Goal: Task Accomplishment & Management: Manage account settings

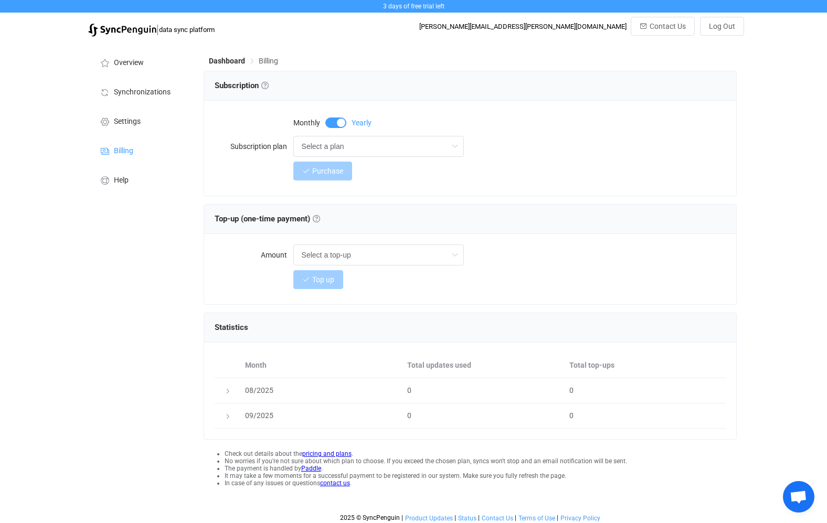
click at [144, 29] on img at bounding box center [122, 30] width 68 height 13
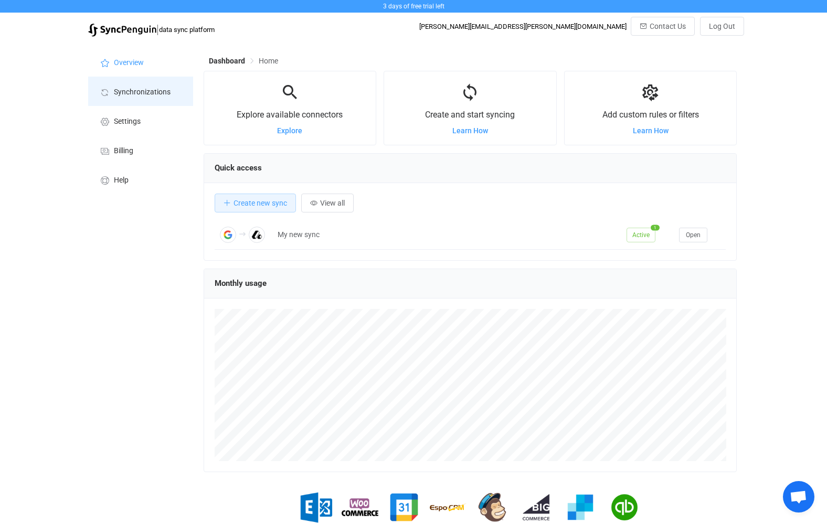
click at [144, 88] on span "Synchronizations" at bounding box center [142, 92] width 57 height 8
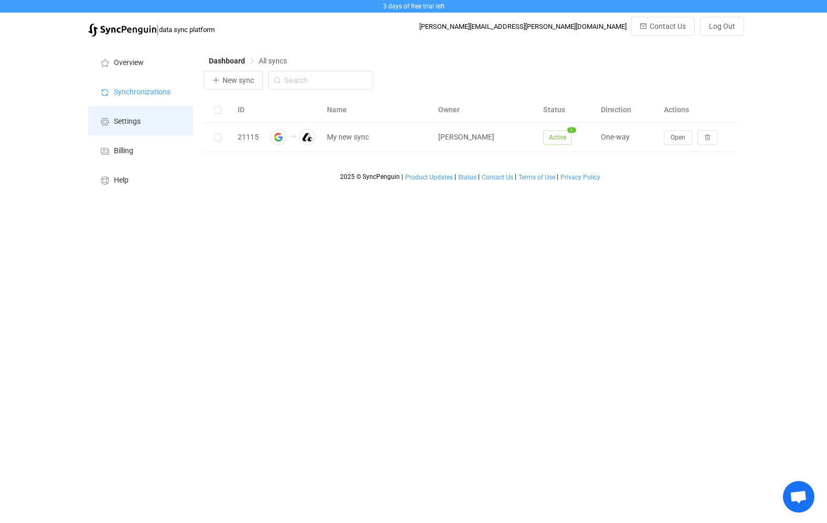
click at [136, 118] on span "Settings" at bounding box center [127, 122] width 27 height 8
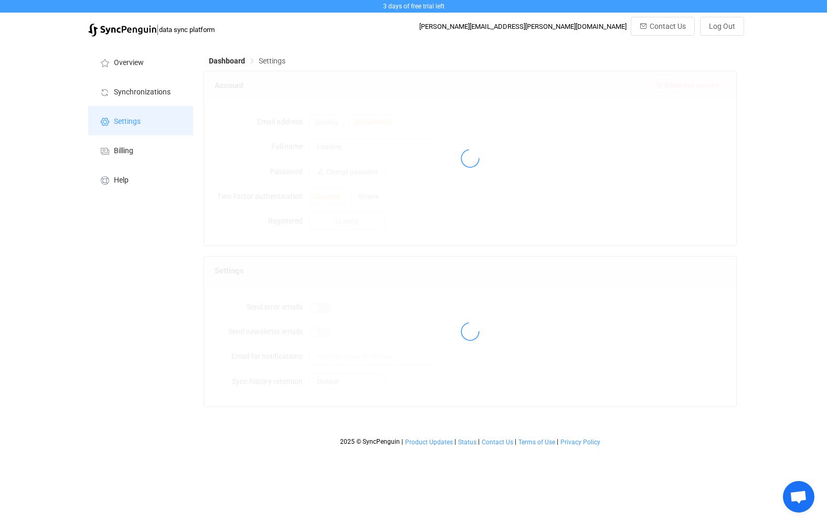
type input "Michael Thorn"
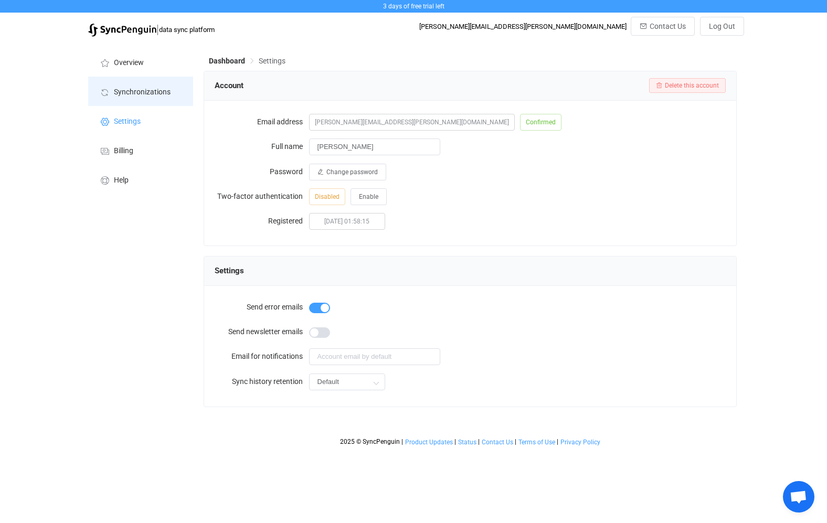
click at [135, 91] on span "Synchronizations" at bounding box center [142, 92] width 57 height 8
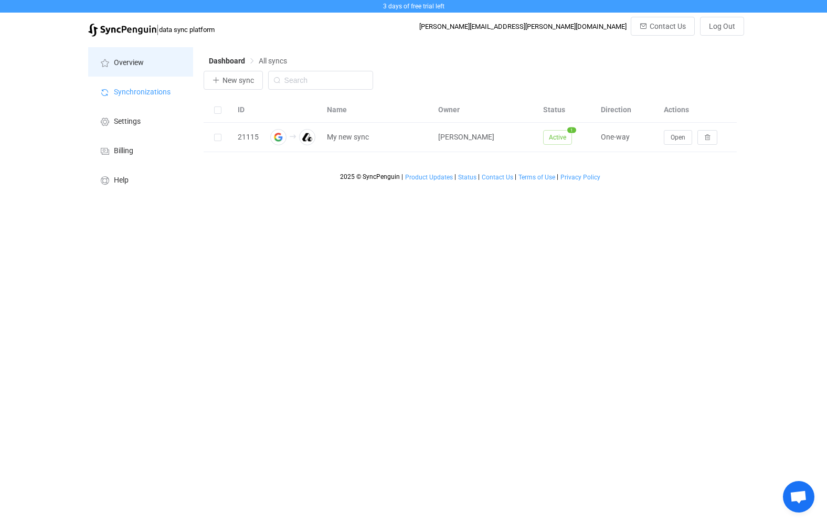
click at [140, 60] on span "Overview" at bounding box center [129, 63] width 30 height 8
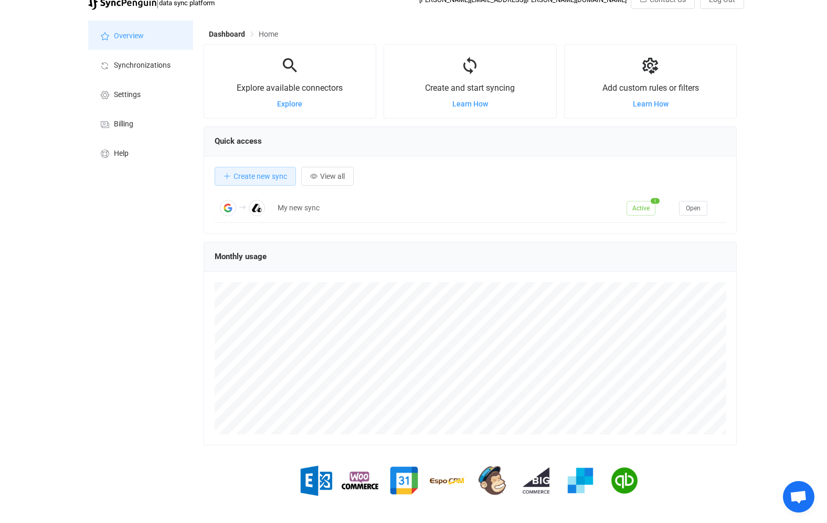
scroll to position [41, 0]
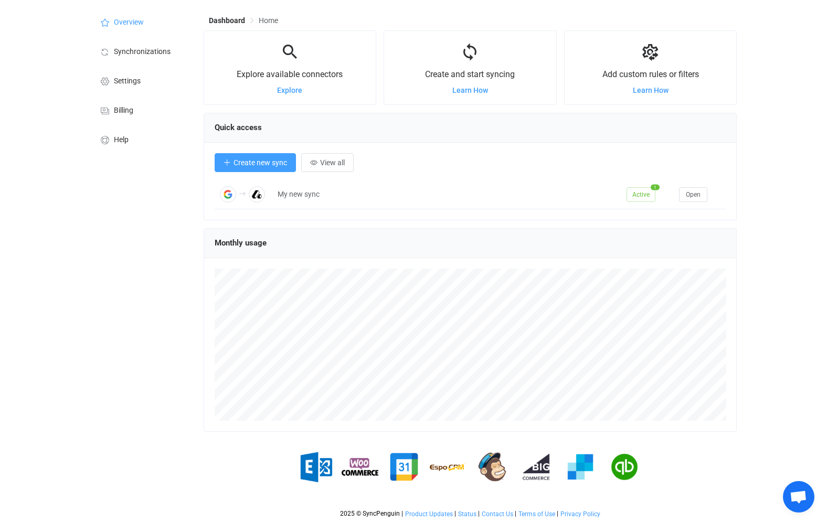
click at [269, 163] on span "Create new sync" at bounding box center [260, 162] width 54 height 8
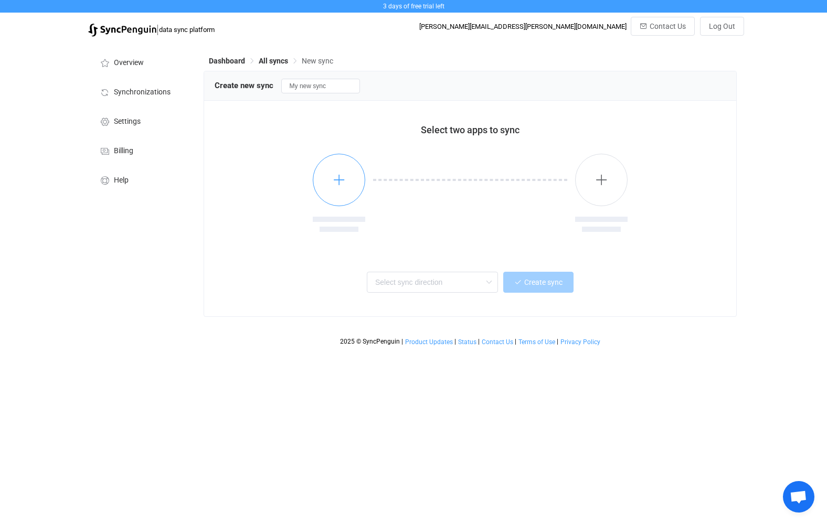
click at [346, 180] on button "button" at bounding box center [339, 180] width 52 height 52
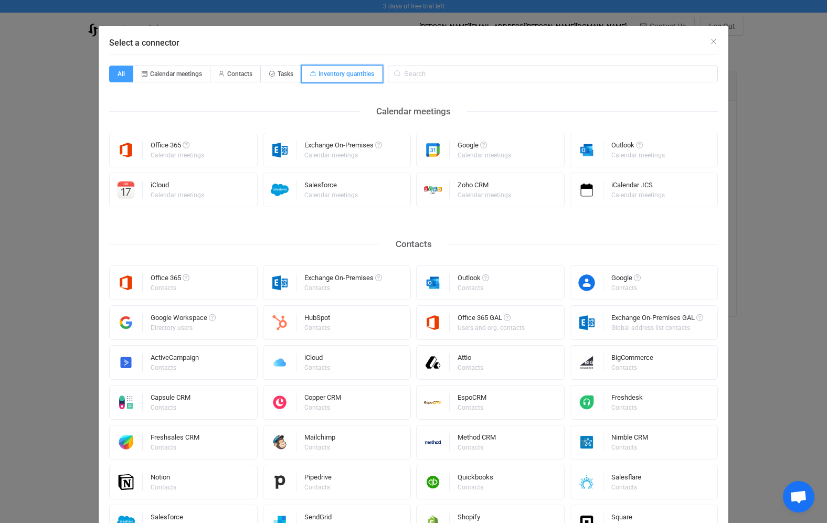
click at [318, 75] on span "Inventory quantities" at bounding box center [346, 73] width 56 height 7
click at [311, 74] on input "Inventory quantities" at bounding box center [307, 70] width 7 height 7
radio input "true"
radio input "false"
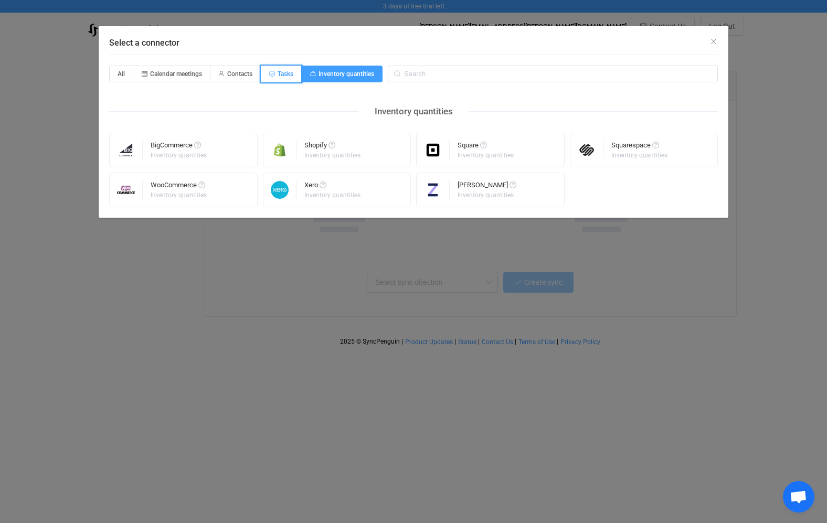
click at [283, 73] on span "Tasks" at bounding box center [286, 73] width 16 height 7
click at [270, 73] on input "Tasks" at bounding box center [266, 70] width 7 height 7
radio input "true"
radio input "false"
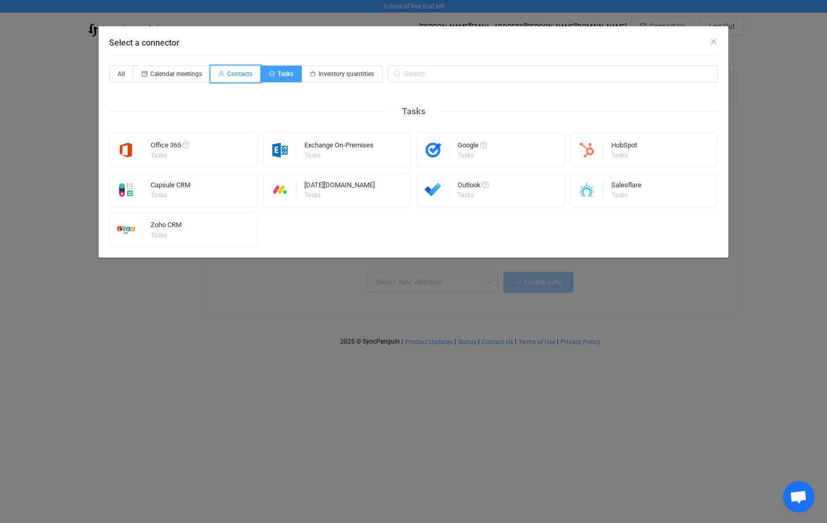
click at [246, 70] on span "Contacts" at bounding box center [239, 73] width 25 height 7
click at [220, 70] on input "Contacts" at bounding box center [216, 70] width 7 height 7
radio input "true"
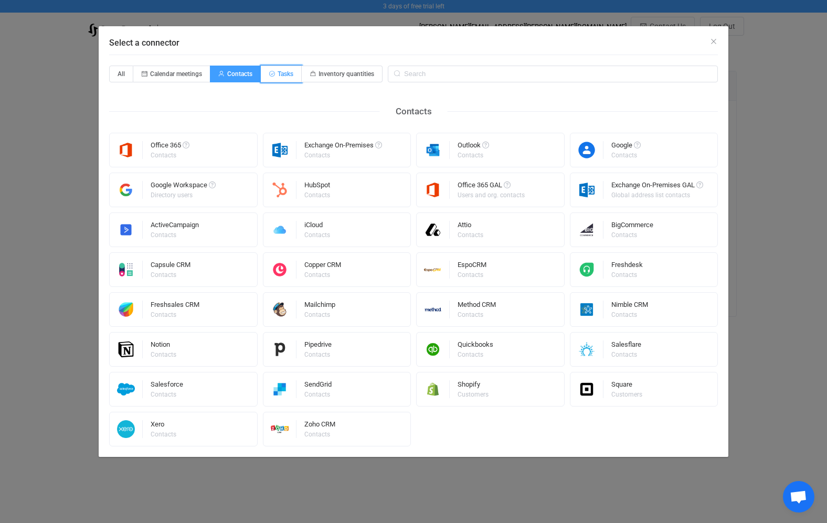
click at [271, 72] on icon "Select a connector" at bounding box center [272, 74] width 6 height 6
click at [270, 72] on input "Tasks" at bounding box center [266, 70] width 7 height 7
radio input "true"
radio input "false"
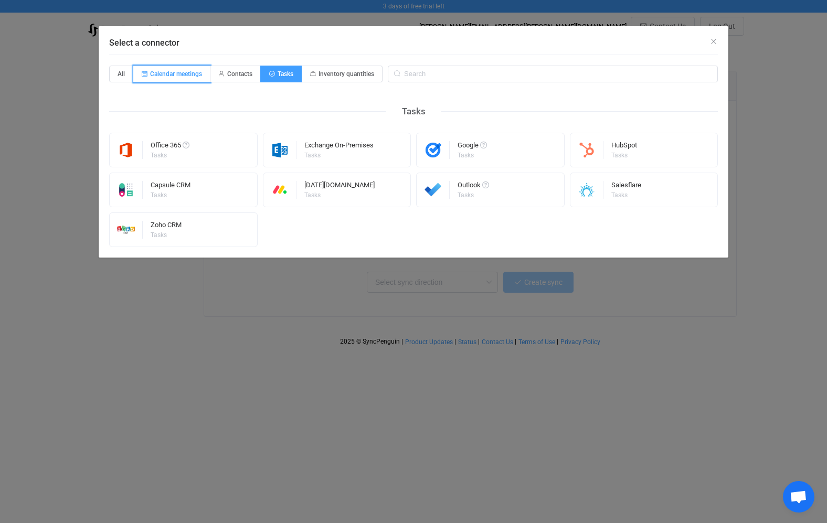
click at [188, 78] on span "Calendar meetings" at bounding box center [171, 74] width 77 height 17
click at [143, 74] on input "Calendar meetings" at bounding box center [139, 70] width 7 height 7
radio input "true"
radio input "false"
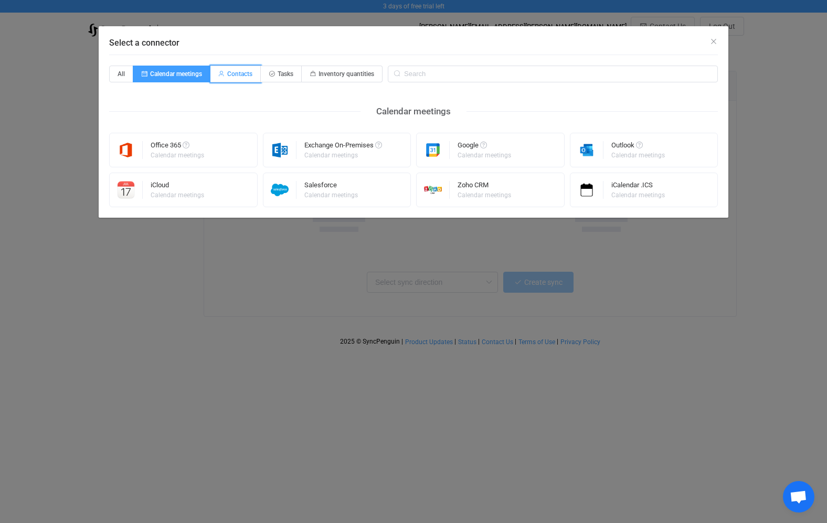
click at [232, 75] on span "Contacts" at bounding box center [239, 73] width 25 height 7
click at [220, 74] on input "Contacts" at bounding box center [216, 70] width 7 height 7
radio input "true"
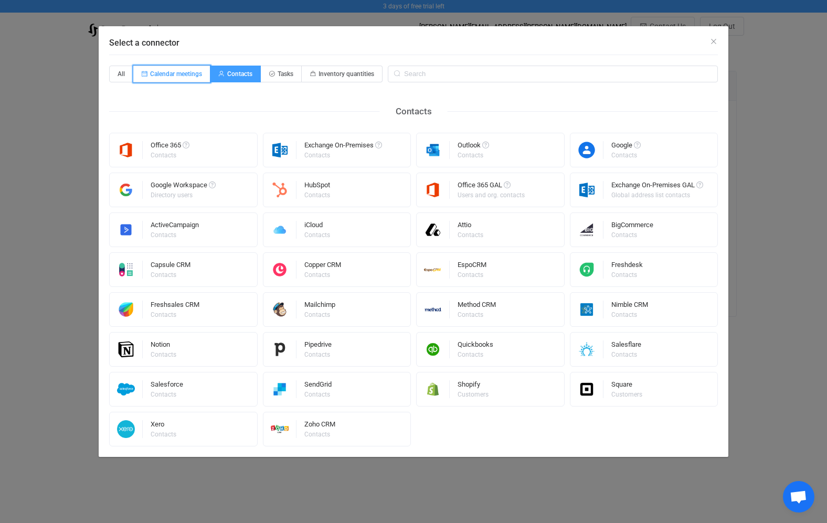
click at [186, 74] on span "Calendar meetings" at bounding box center [176, 73] width 52 height 7
click at [143, 74] on input "Calendar meetings" at bounding box center [139, 70] width 7 height 7
radio input "true"
radio input "false"
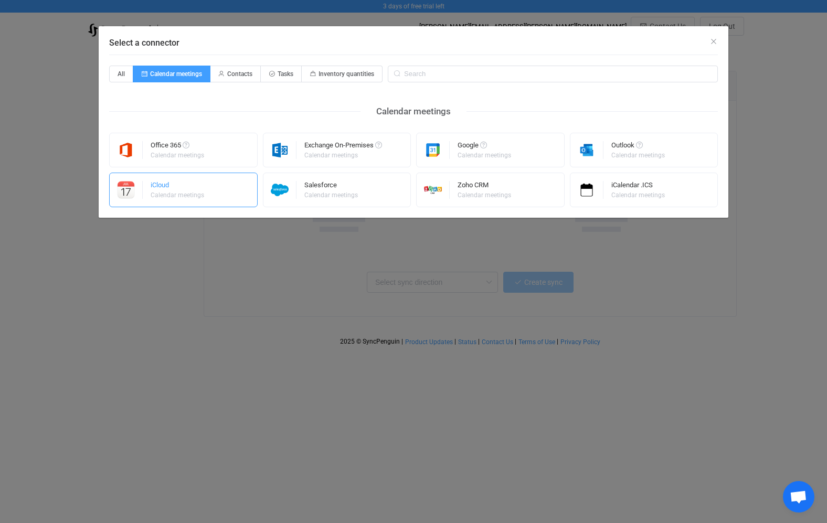
click at [177, 190] on div "iCloud" at bounding box center [178, 187] width 55 height 10
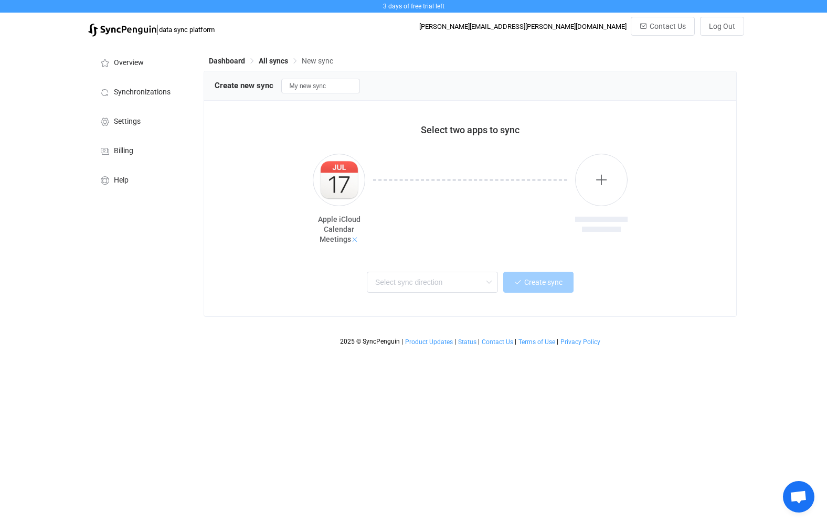
click at [353, 239] on icon at bounding box center [354, 239] width 7 height 7
click at [136, 143] on li "Billing" at bounding box center [140, 149] width 105 height 29
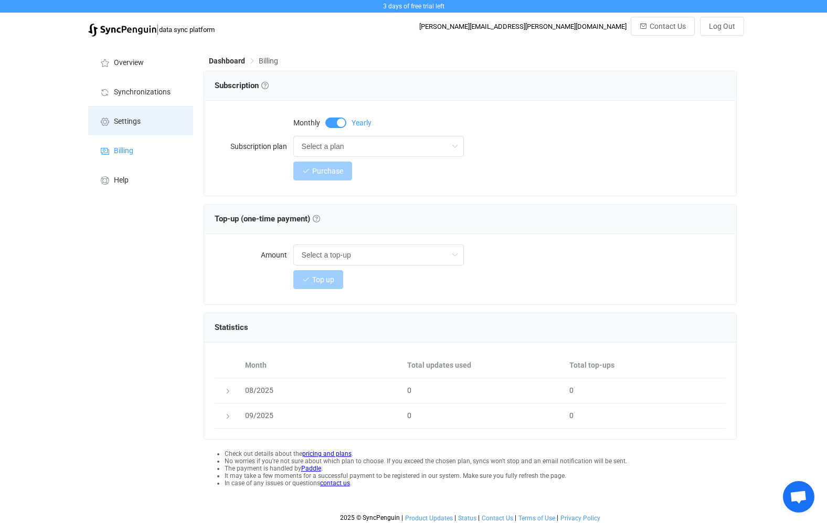
click at [134, 120] on span "Settings" at bounding box center [127, 122] width 27 height 8
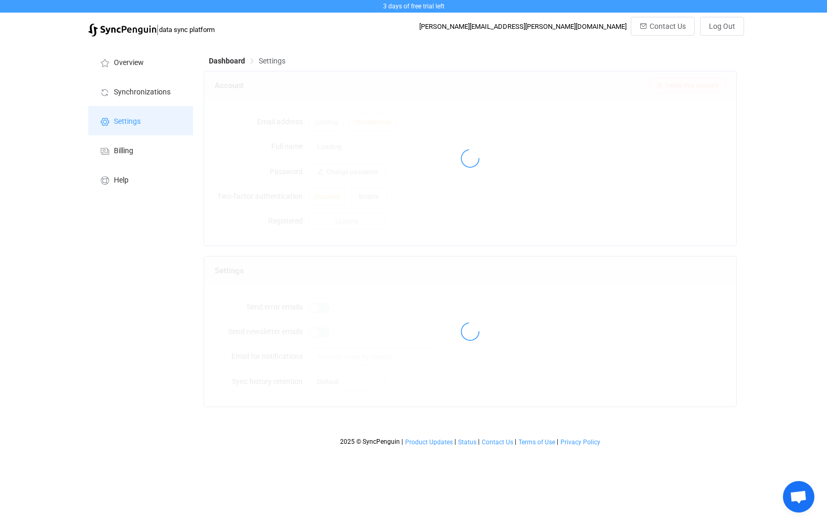
type input "Michael Thorn"
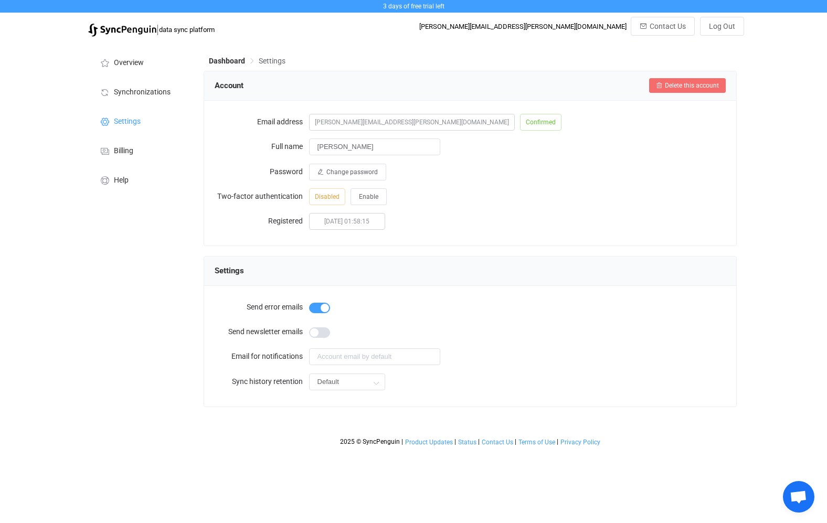
click at [675, 85] on span "Delete this account" at bounding box center [692, 85] width 54 height 7
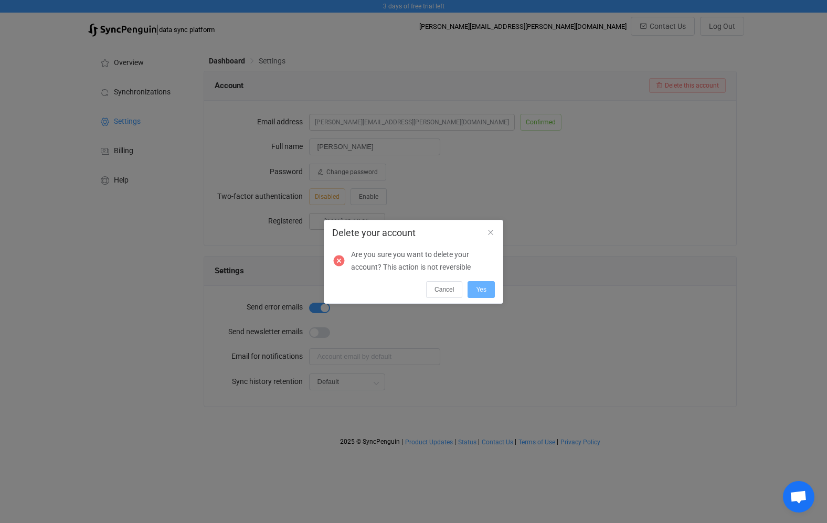
click at [487, 287] on button "Yes" at bounding box center [481, 289] width 27 height 17
